Goal: Information Seeking & Learning: Find specific fact

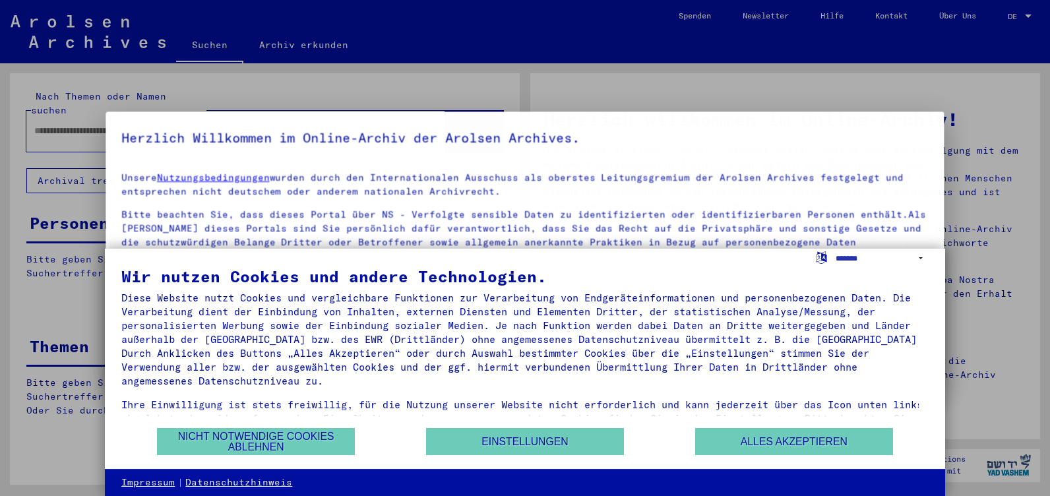
type input "********"
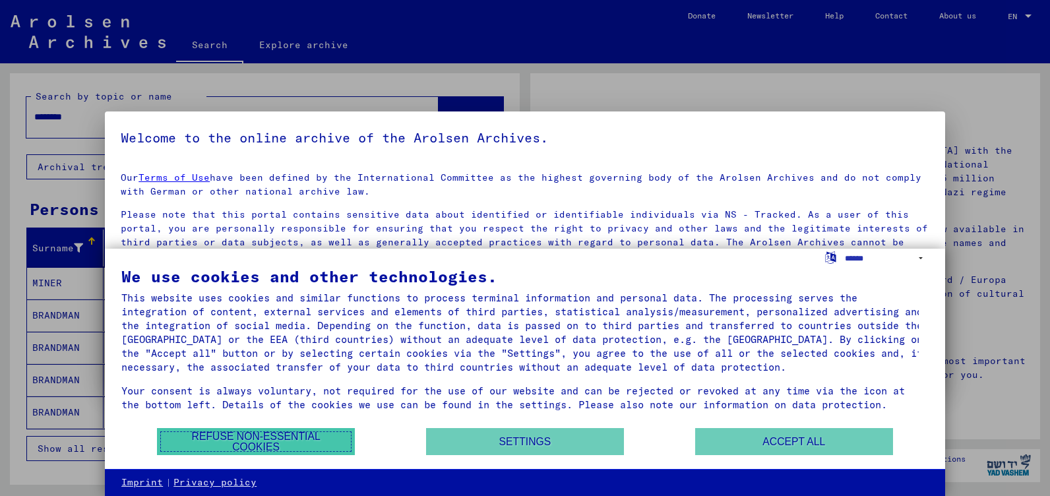
click at [288, 441] on button "Refuse non-essential cookies" at bounding box center [256, 441] width 198 height 27
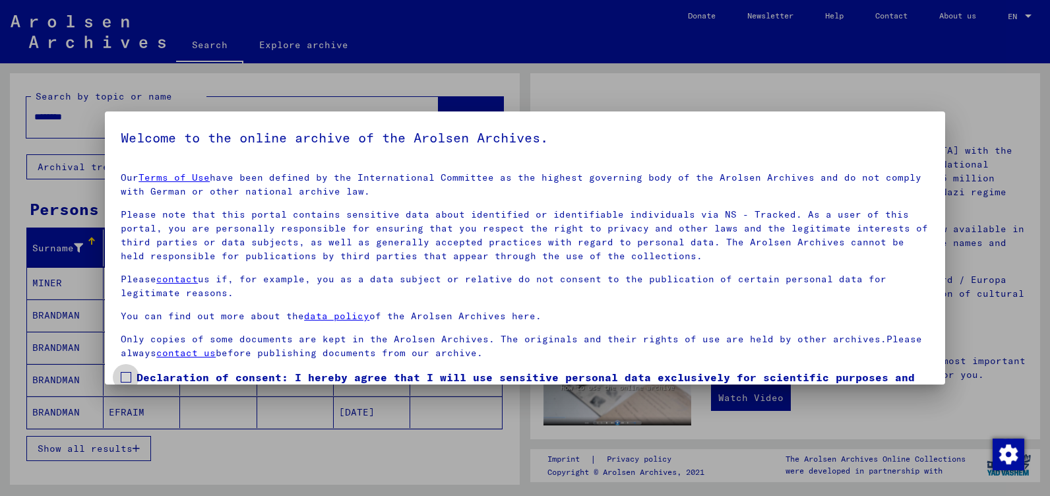
click at [127, 375] on span at bounding box center [126, 377] width 11 height 11
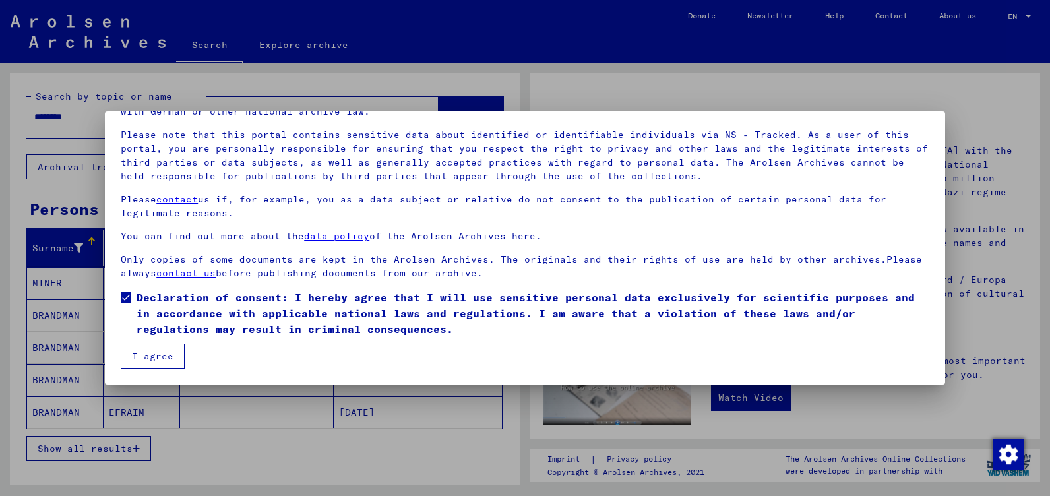
click at [136, 355] on button "I agree" at bounding box center [153, 356] width 64 height 25
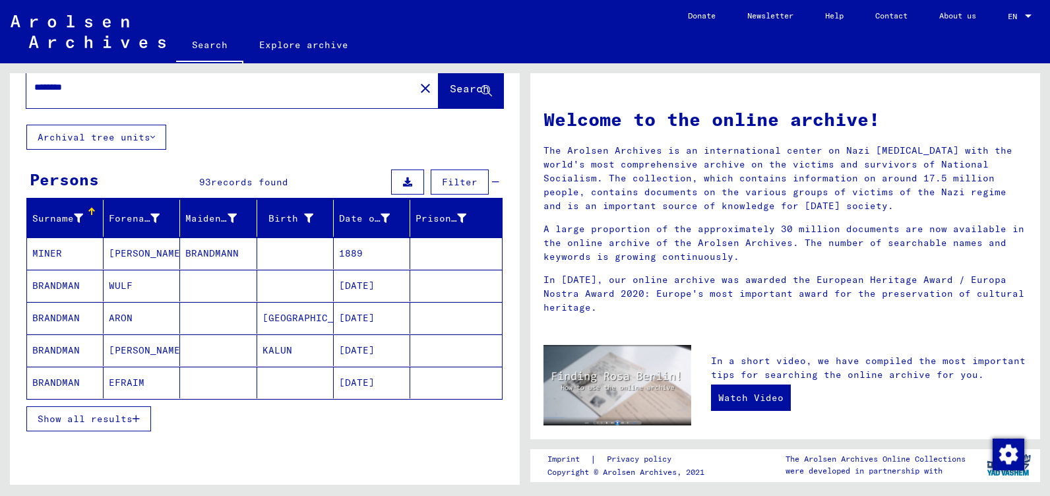
scroll to position [65, 0]
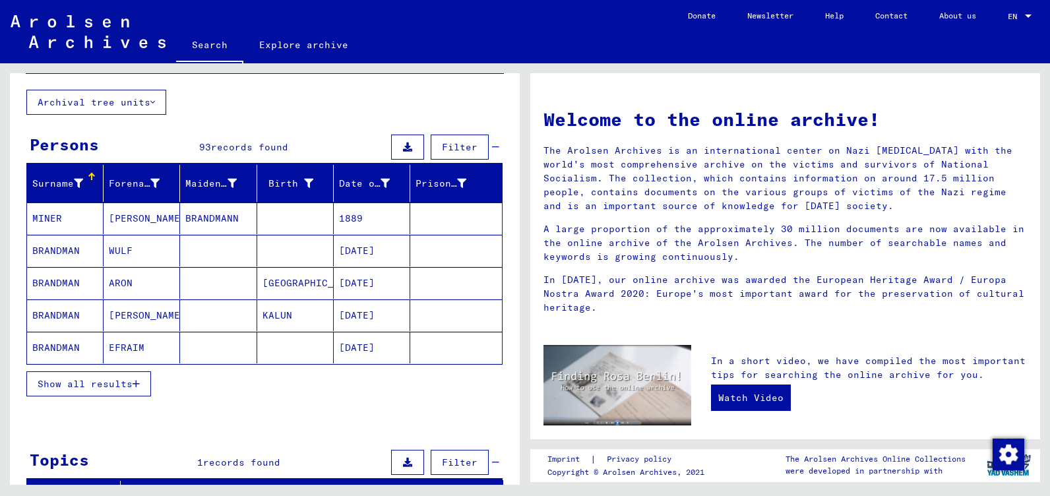
click at [125, 385] on span "Show all results" at bounding box center [85, 384] width 95 height 12
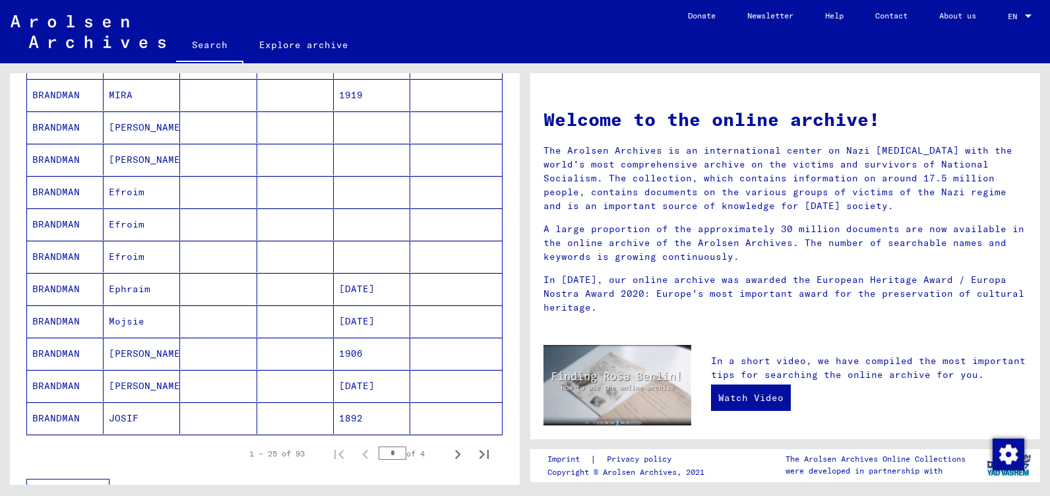
scroll to position [658, 0]
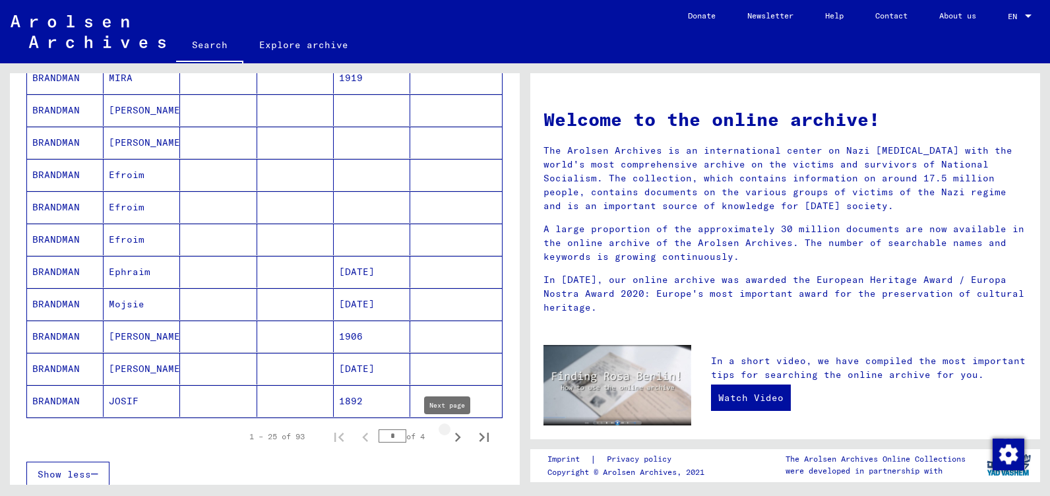
click at [449, 434] on icon "Next page" at bounding box center [457, 437] width 18 height 18
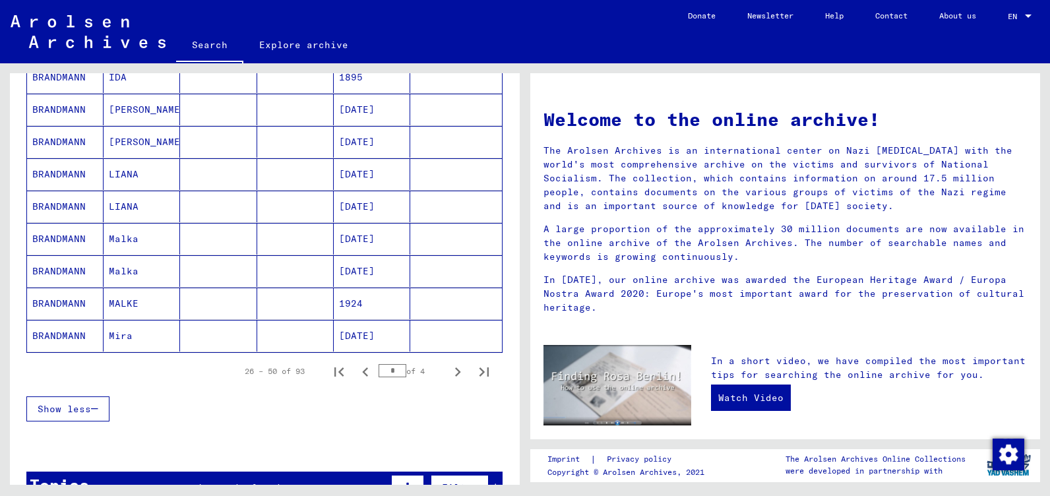
scroll to position [740, 0]
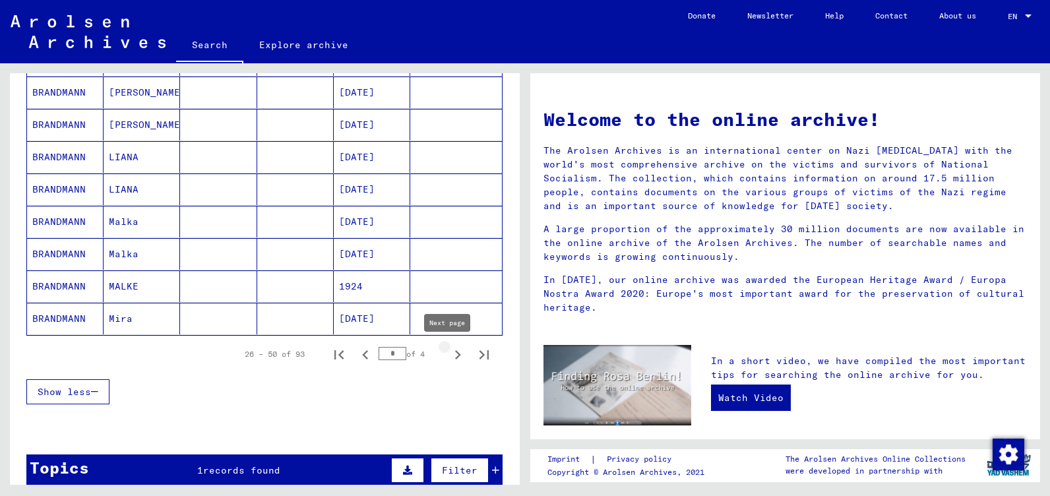
click at [448, 356] on icon "Next page" at bounding box center [457, 355] width 18 height 18
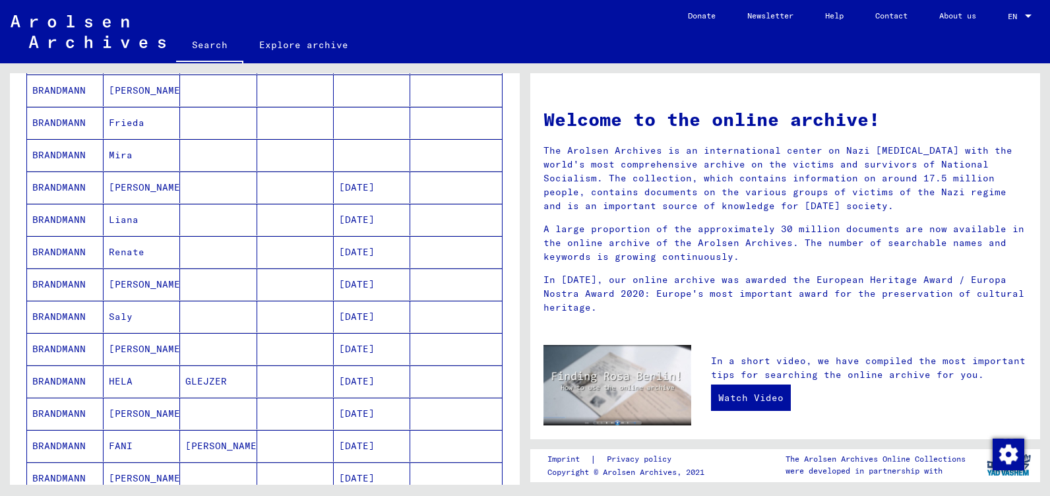
scroll to position [857, 0]
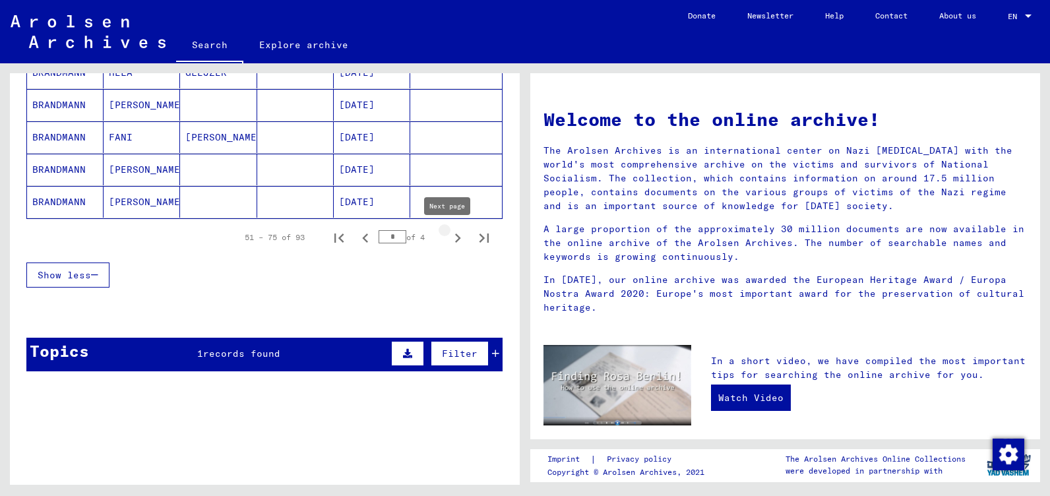
click at [448, 232] on icon "Next page" at bounding box center [457, 238] width 18 height 18
type input "*"
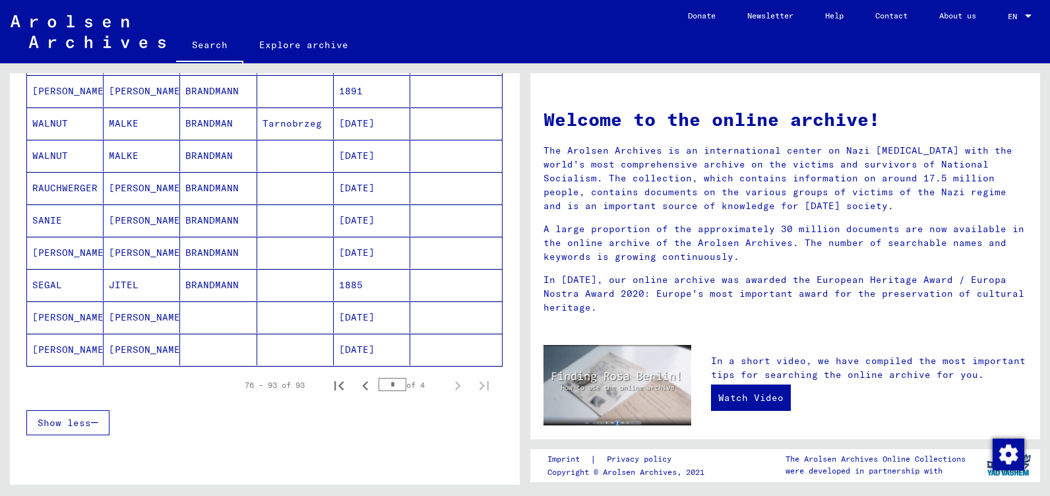
scroll to position [497, 0]
